Goal: Check status: Check status

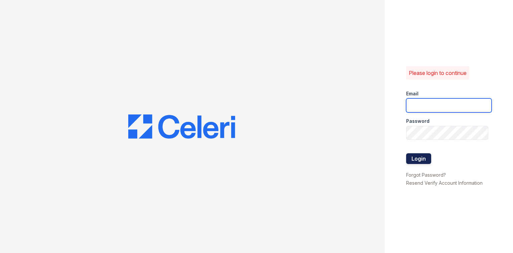
type input "postoak2@cafmanagement.com"
click at [414, 154] on button "Login" at bounding box center [418, 158] width 25 height 11
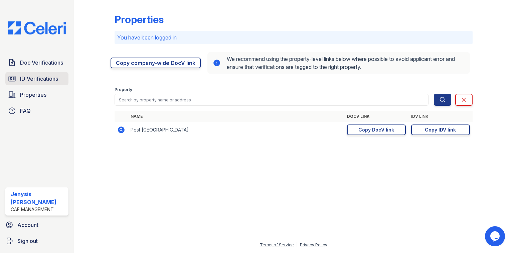
click at [17, 72] on link "ID Verifications" at bounding box center [36, 78] width 63 height 13
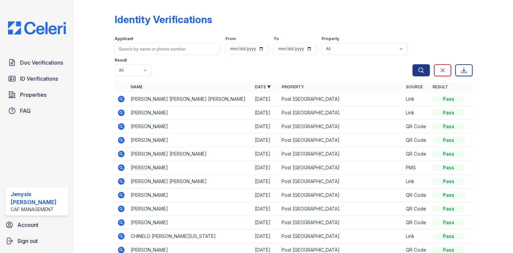
click at [122, 114] on icon at bounding box center [121, 113] width 8 height 8
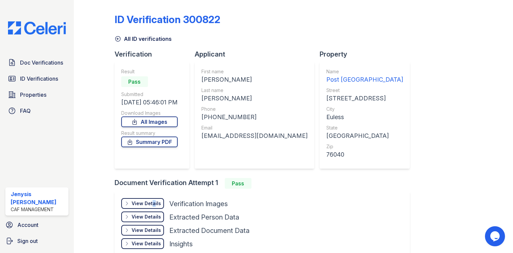
click at [151, 199] on div "View Details Details" at bounding box center [142, 203] width 43 height 11
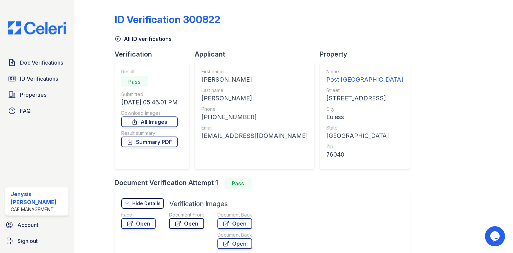
click at [192, 226] on link "Open" at bounding box center [186, 223] width 35 height 11
click at [37, 78] on span "ID Verifications" at bounding box center [39, 79] width 38 height 8
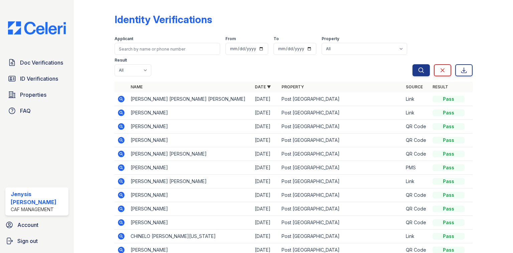
click at [121, 100] on icon at bounding box center [121, 99] width 8 height 8
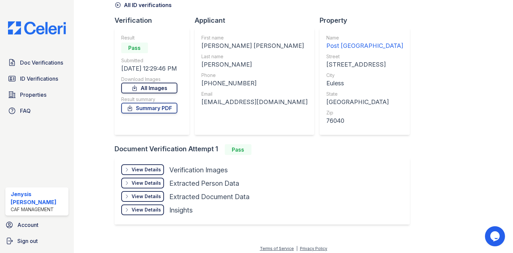
scroll to position [36, 0]
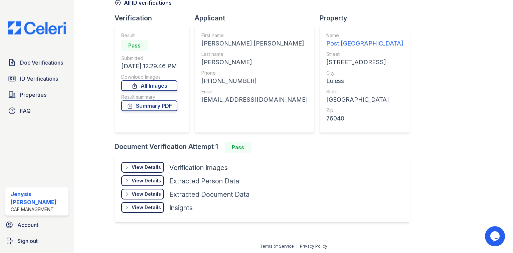
click at [146, 169] on div "View Details" at bounding box center [146, 167] width 29 height 7
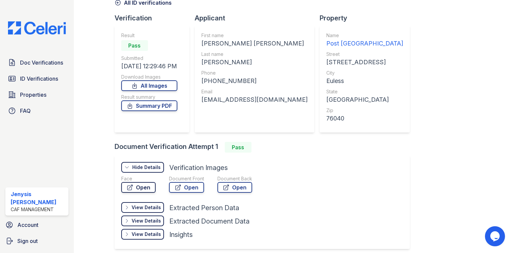
click at [138, 184] on link "Open" at bounding box center [138, 187] width 34 height 11
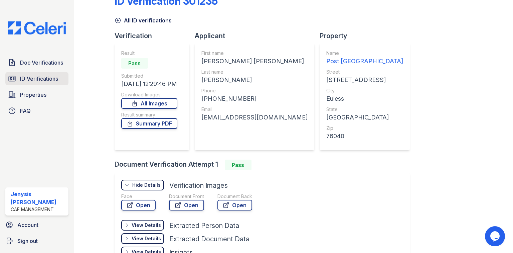
scroll to position [0, 0]
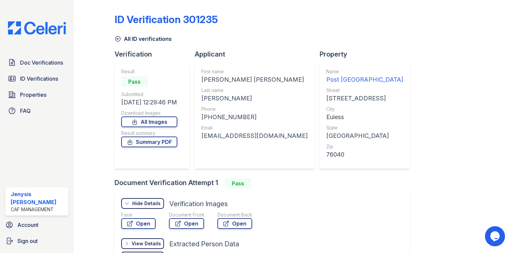
click at [56, 69] on div "Doc Verifications ID Verifications Properties FAQ" at bounding box center [37, 87] width 69 height 62
click at [57, 67] on link "Doc Verifications" at bounding box center [36, 62] width 63 height 13
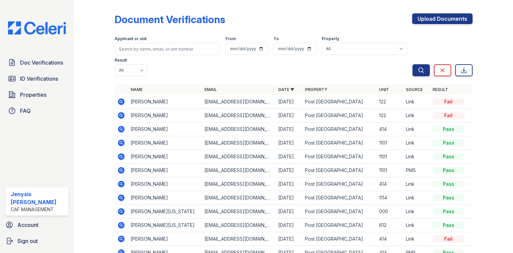
click at [121, 180] on icon at bounding box center [121, 184] width 8 height 8
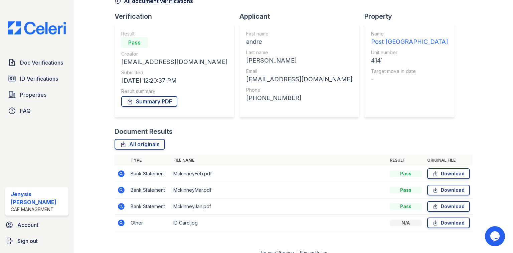
scroll to position [45, 0]
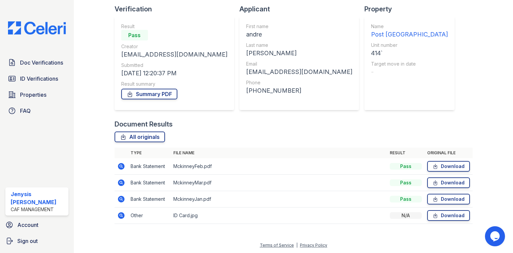
click at [456, 56] on div "Document Verification 181733 All document verifications Verification Result Pas…" at bounding box center [294, 94] width 358 height 273
